Goal: Information Seeking & Learning: Learn about a topic

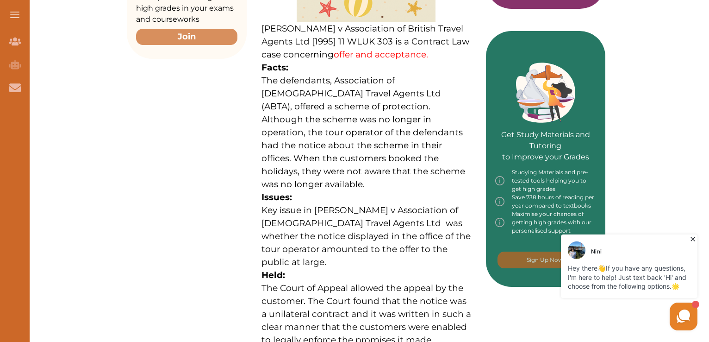
scroll to position [356, 0]
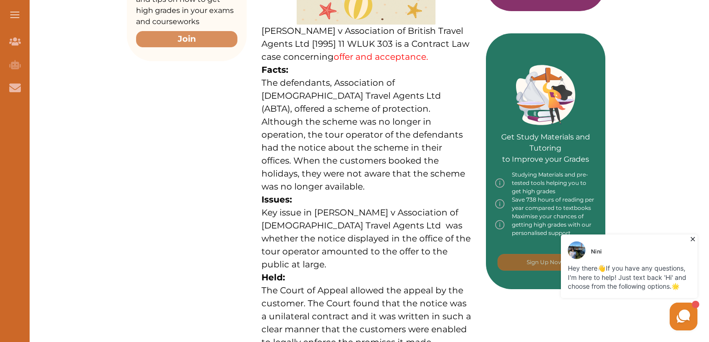
click at [691, 235] on icon at bounding box center [693, 238] width 9 height 9
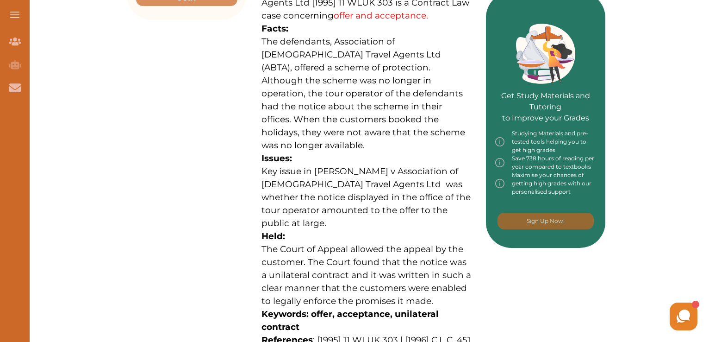
scroll to position [399, 0]
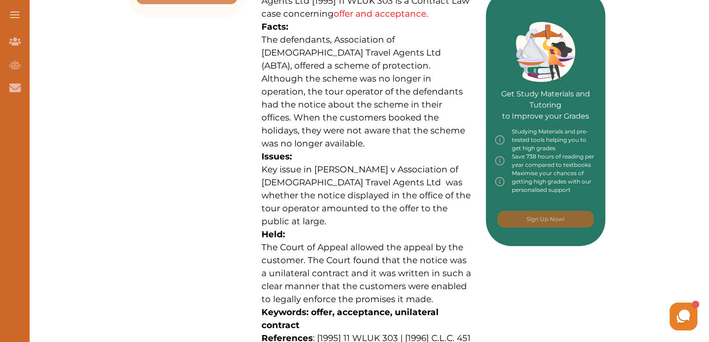
click at [408, 164] on span "Key issue in [PERSON_NAME] v Association of [DEMOGRAPHIC_DATA] Travel Agents Lt…" at bounding box center [366, 195] width 209 height 63
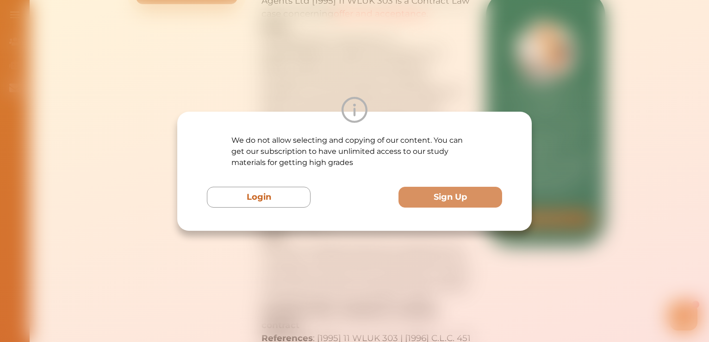
click at [460, 60] on div "We do not allow selecting and copying of our content. You can get our subscript…" at bounding box center [354, 171] width 709 height 342
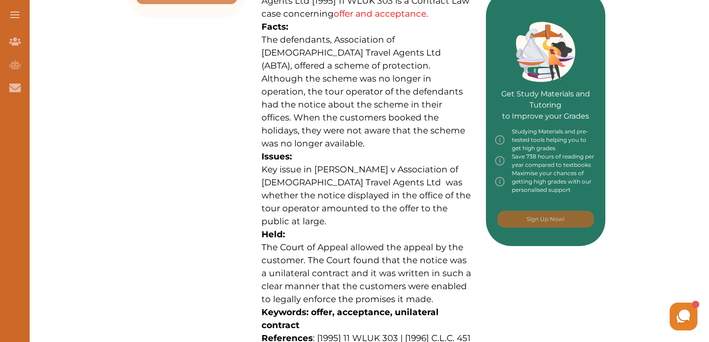
drag, startPoint x: 262, startPoint y: 16, endPoint x: 369, endPoint y: 171, distance: 188.4
click at [369, 171] on p "[PERSON_NAME] v Association of British Travel Agents Ltd [1995] 11 WLUK 303 is …" at bounding box center [367, 139] width 210 height 513
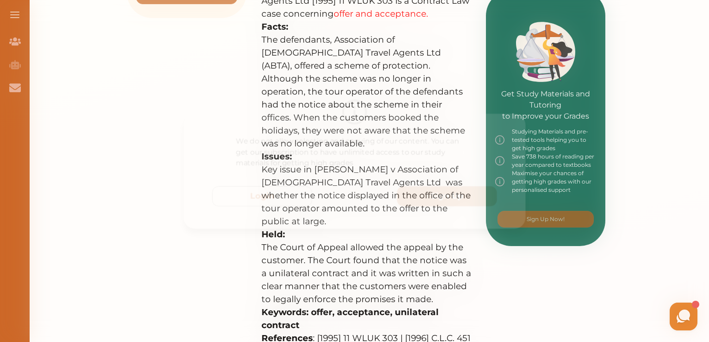
click at [338, 60] on div "We do not allow selecting and copying of our content. You can get our subscript…" at bounding box center [354, 171] width 709 height 342
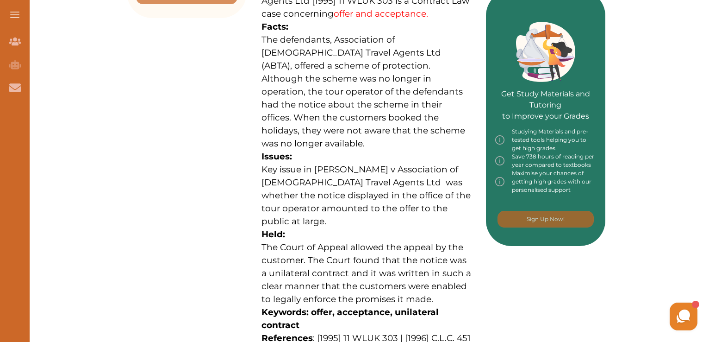
drag, startPoint x: 264, startPoint y: 19, endPoint x: 316, endPoint y: 108, distance: 102.9
click at [316, 108] on p "The defendants, Association of [DEMOGRAPHIC_DATA] Travel Agents Ltd (ABTA), off…" at bounding box center [367, 91] width 210 height 117
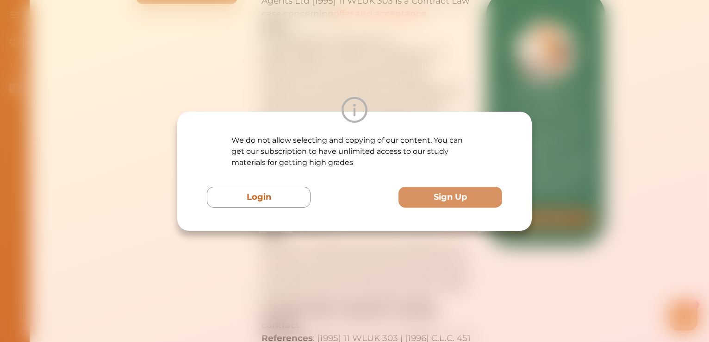
click at [282, 42] on div "We do not allow selecting and copying of our content. You can get our subscript…" at bounding box center [354, 171] width 709 height 342
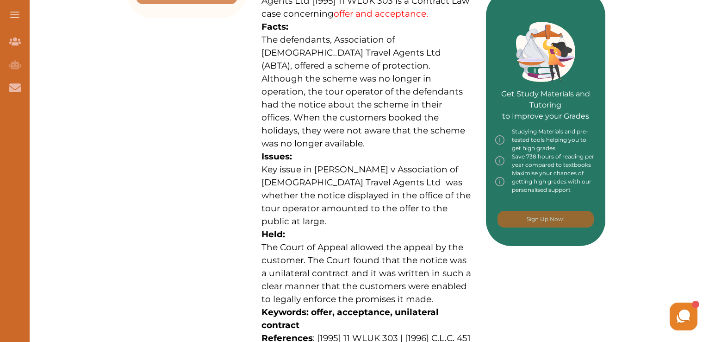
drag, startPoint x: 263, startPoint y: 20, endPoint x: 269, endPoint y: 3, distance: 18.5
click at [269, 3] on p "[PERSON_NAME] v Association of British Travel Agents Ltd [1995] 11 WLUK 303 is …" at bounding box center [367, 139] width 210 height 513
click at [309, 28] on div "We do not allow selecting and copying of our content. You can get our subscript…" at bounding box center [354, 171] width 709 height 342
click at [309, 34] on span "The defendants, Association of [DEMOGRAPHIC_DATA] Travel Agents Ltd (ABTA), off…" at bounding box center [364, 91] width 204 height 114
click at [309, 28] on div "We do not allow selecting and copying of our content. You can get our subscript…" at bounding box center [354, 171] width 709 height 342
